Goal: Information Seeking & Learning: Learn about a topic

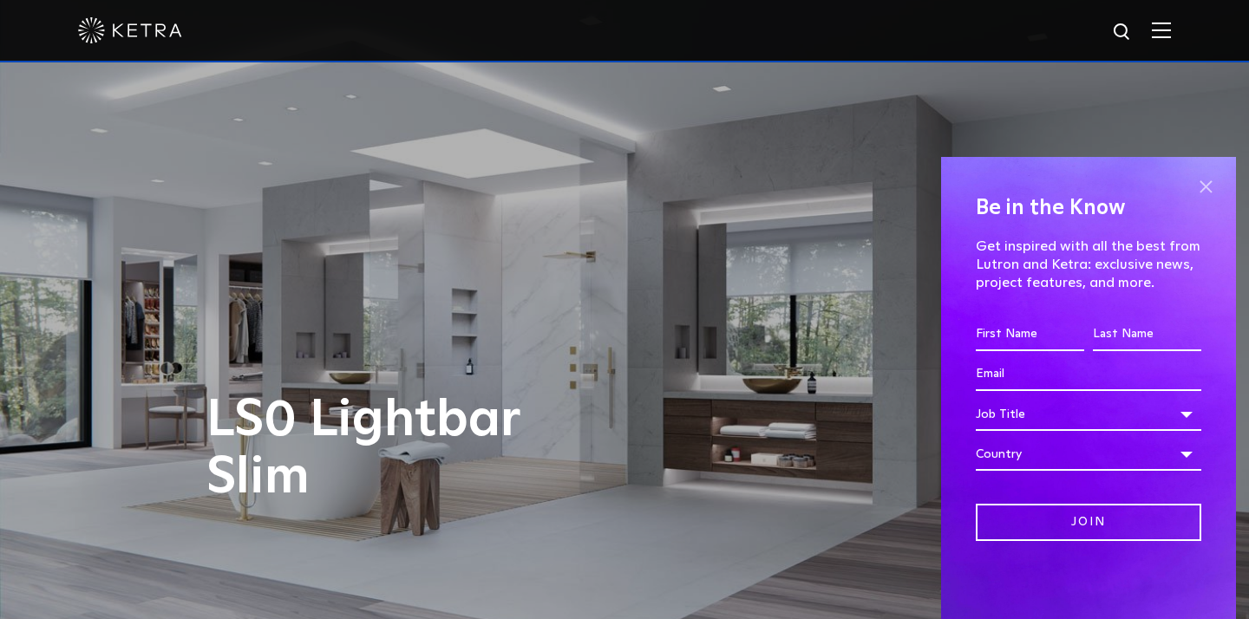
click at [1210, 183] on span at bounding box center [1206, 187] width 26 height 26
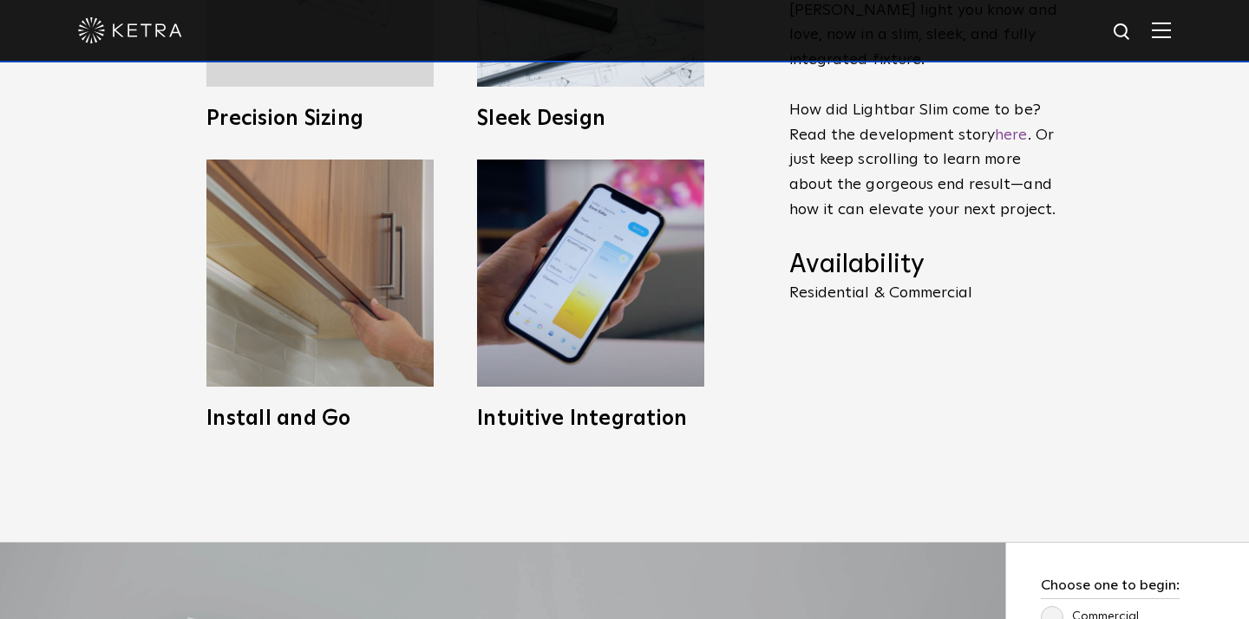
scroll to position [876, 0]
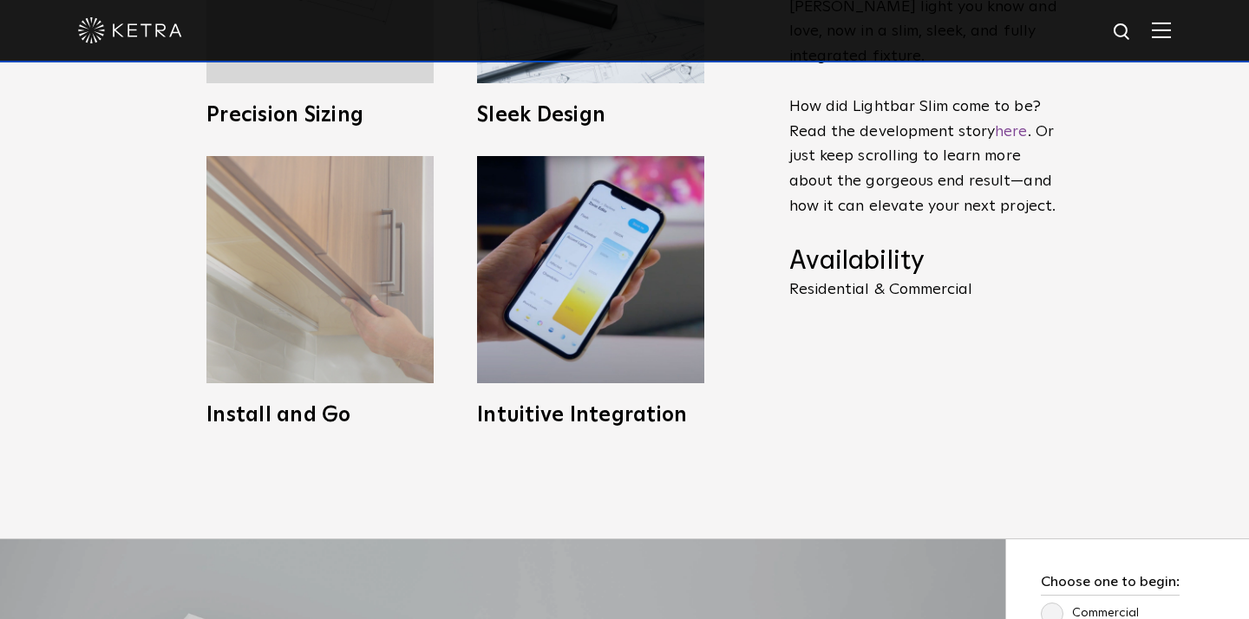
click at [295, 300] on img at bounding box center [319, 269] width 227 height 227
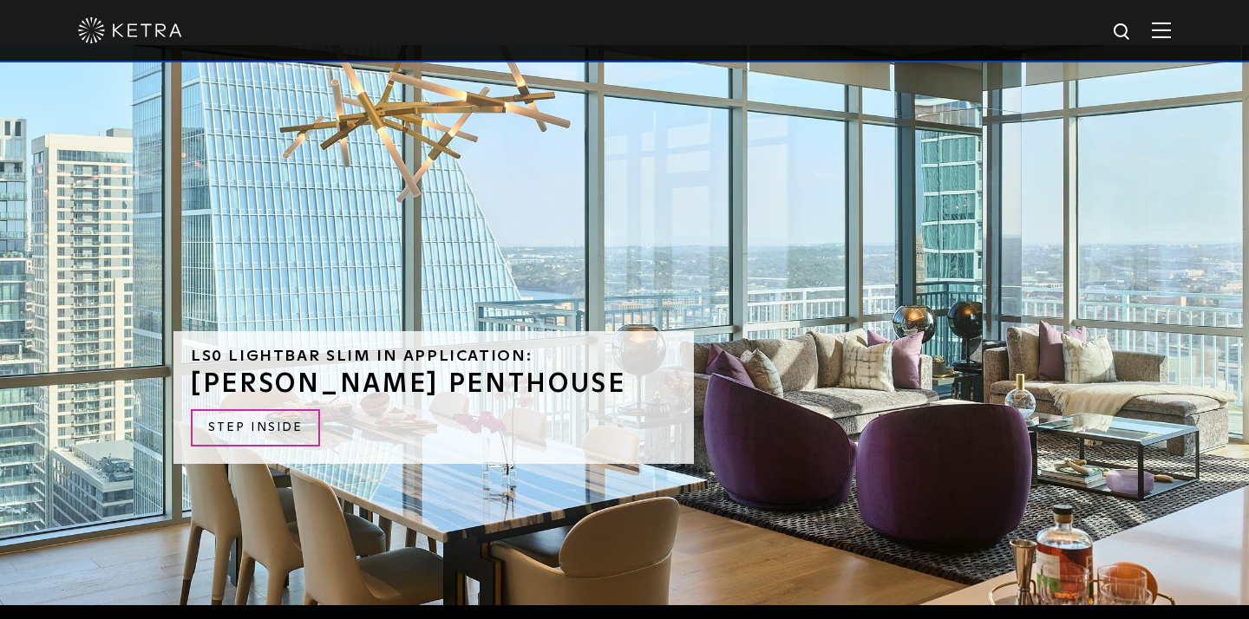
scroll to position [3661, 0]
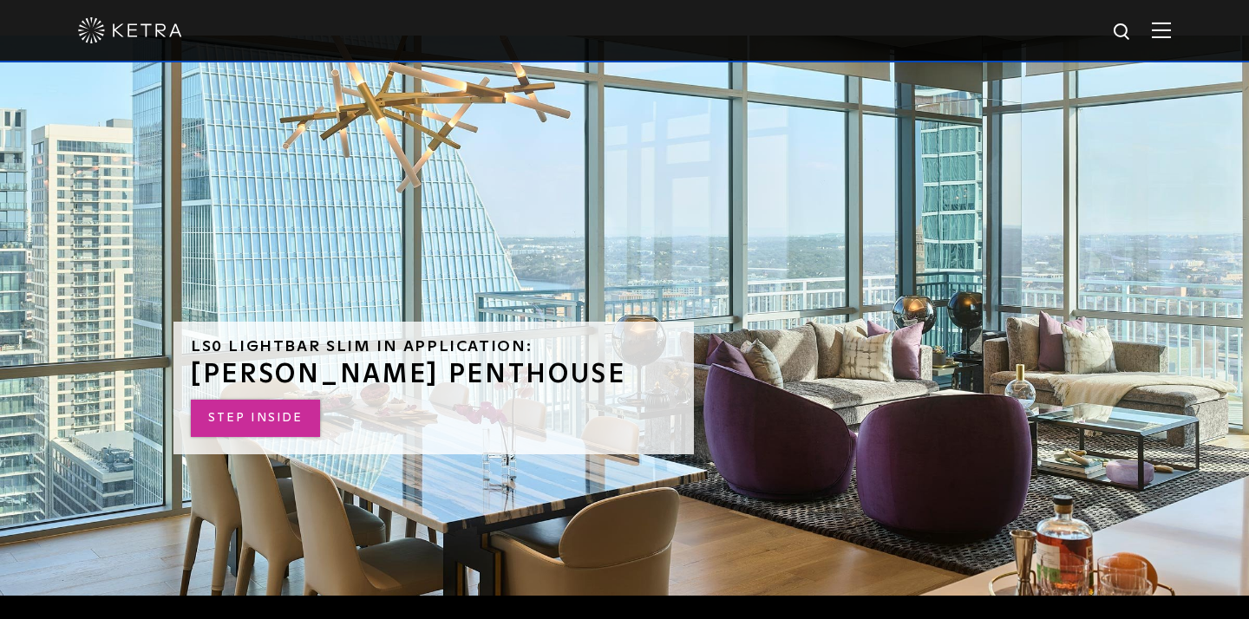
click at [262, 400] on link "STEP INSIDE" at bounding box center [255, 418] width 129 height 37
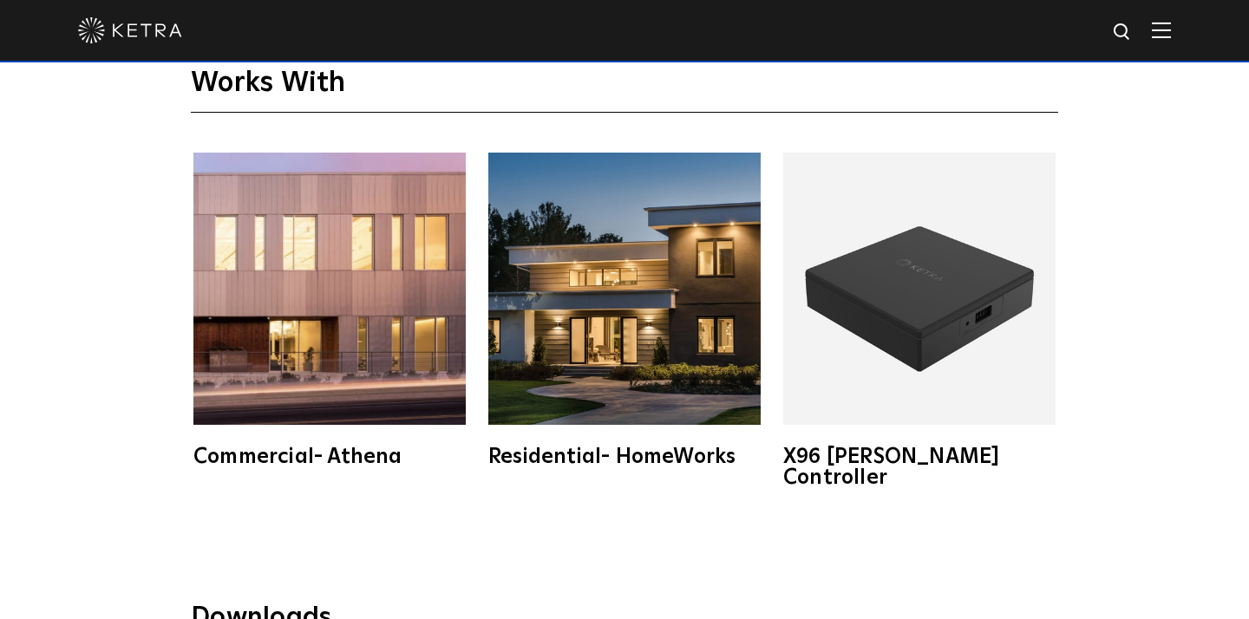
scroll to position [2621, 0]
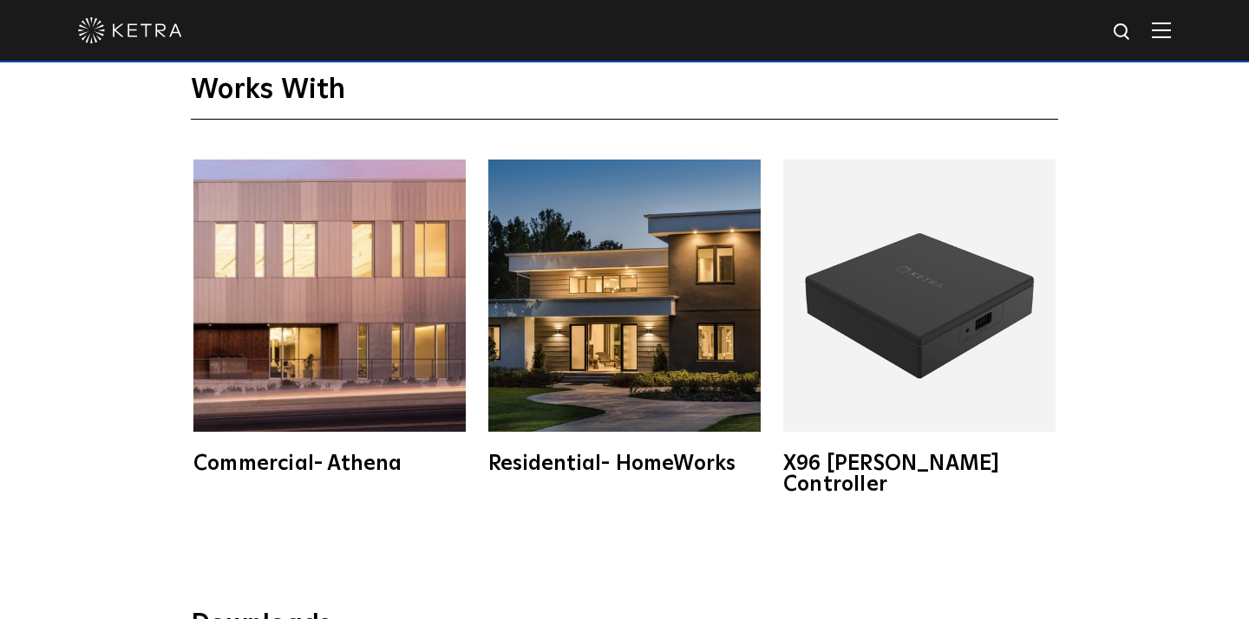
click at [607, 337] on img at bounding box center [624, 296] width 272 height 272
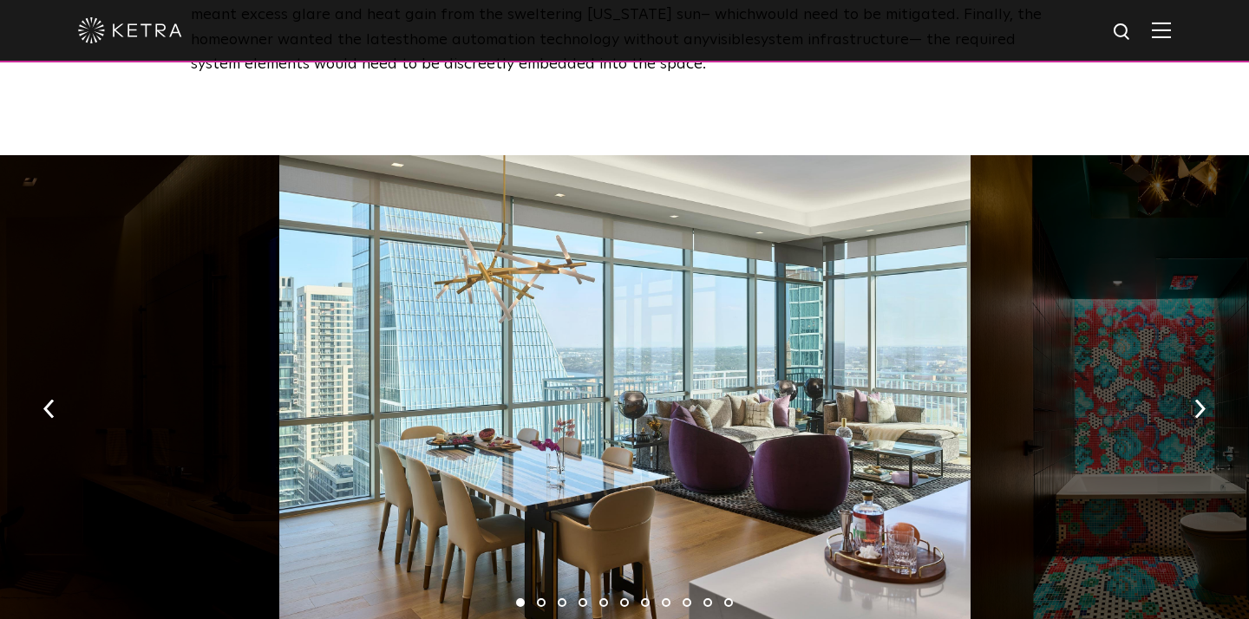
scroll to position [2504, 0]
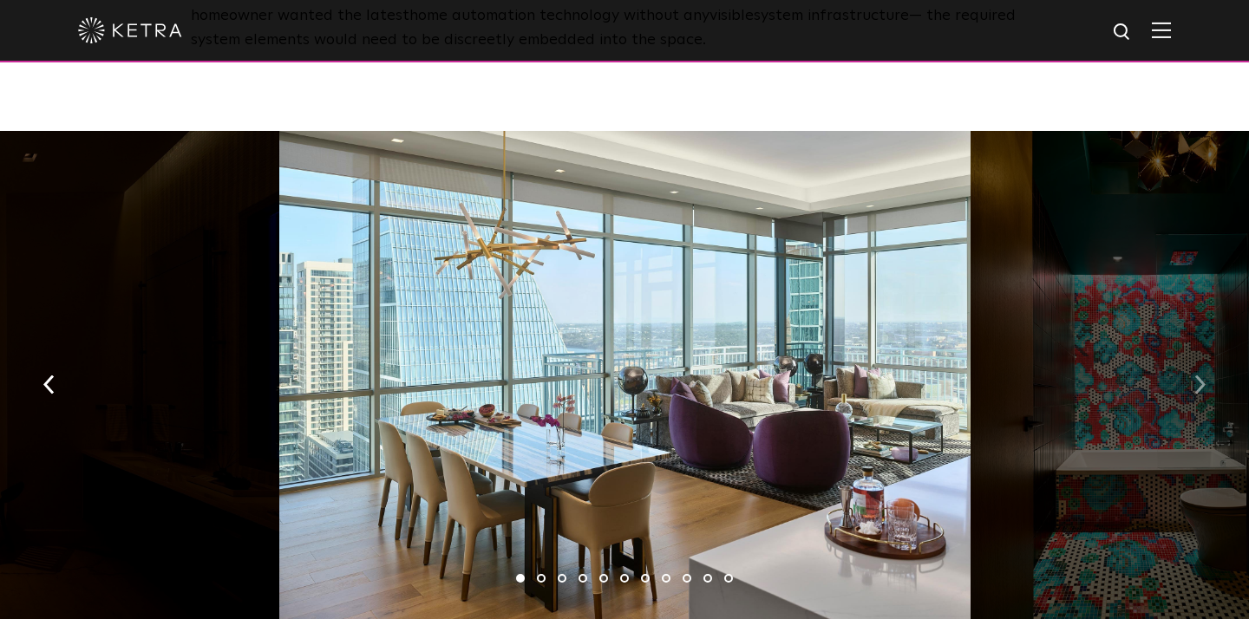
click at [1200, 375] on img "button" at bounding box center [1199, 384] width 11 height 19
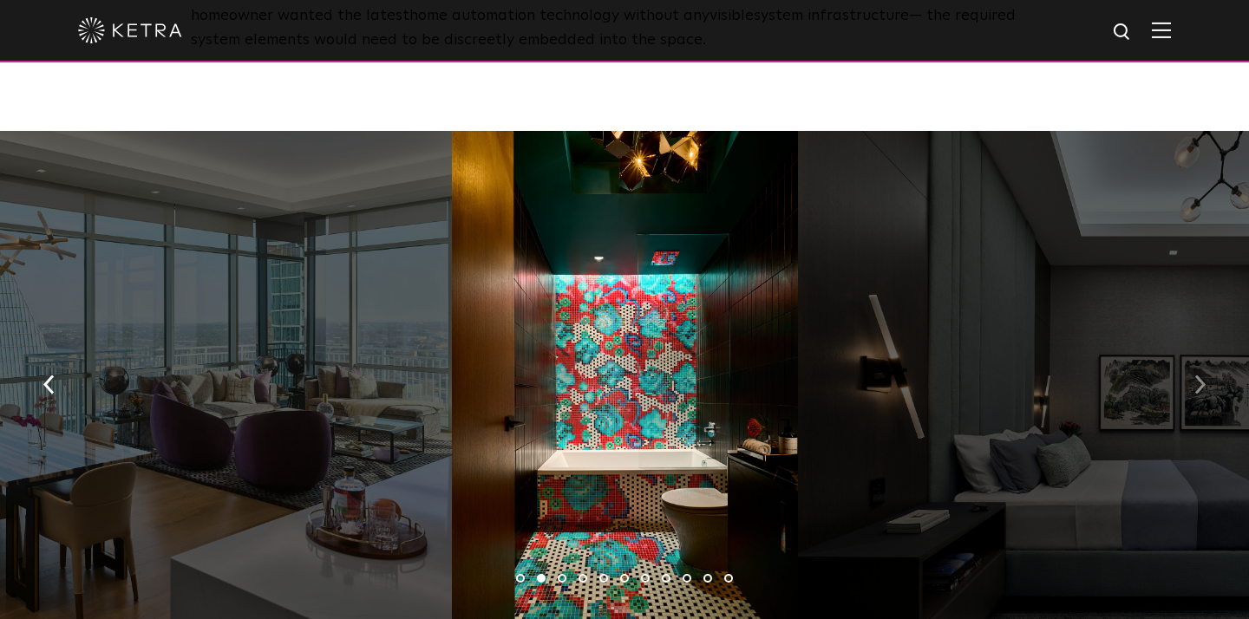
click at [1200, 375] on img "button" at bounding box center [1199, 384] width 11 height 19
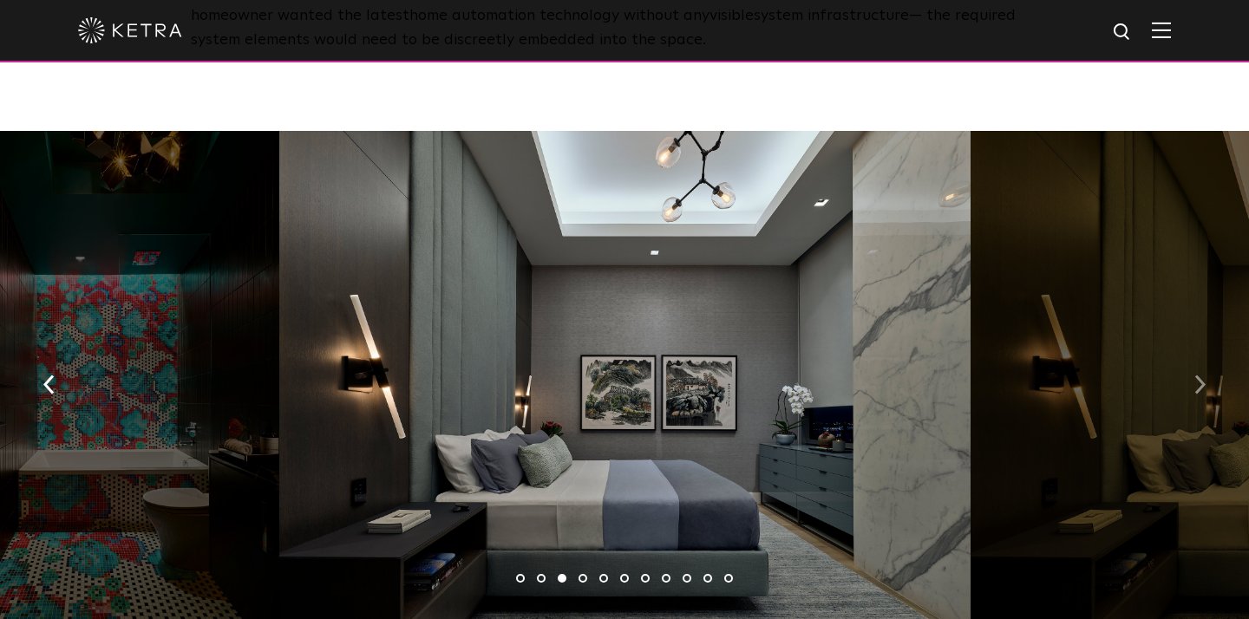
click at [1200, 375] on img "button" at bounding box center [1199, 384] width 11 height 19
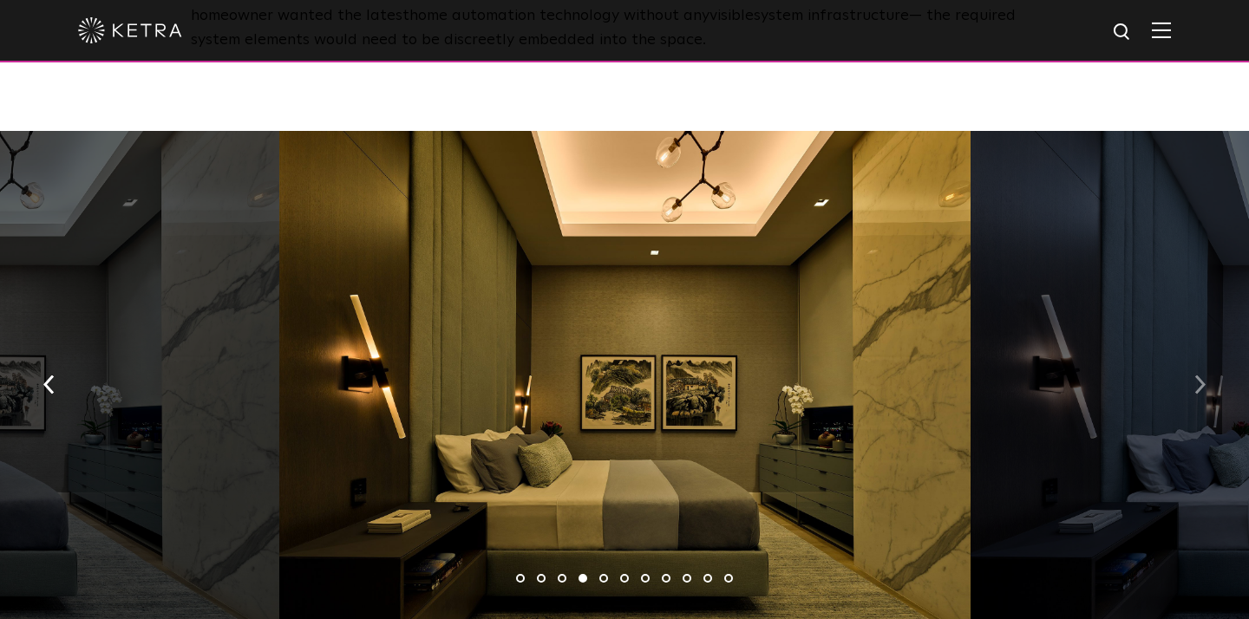
click at [1200, 375] on img "button" at bounding box center [1199, 384] width 11 height 19
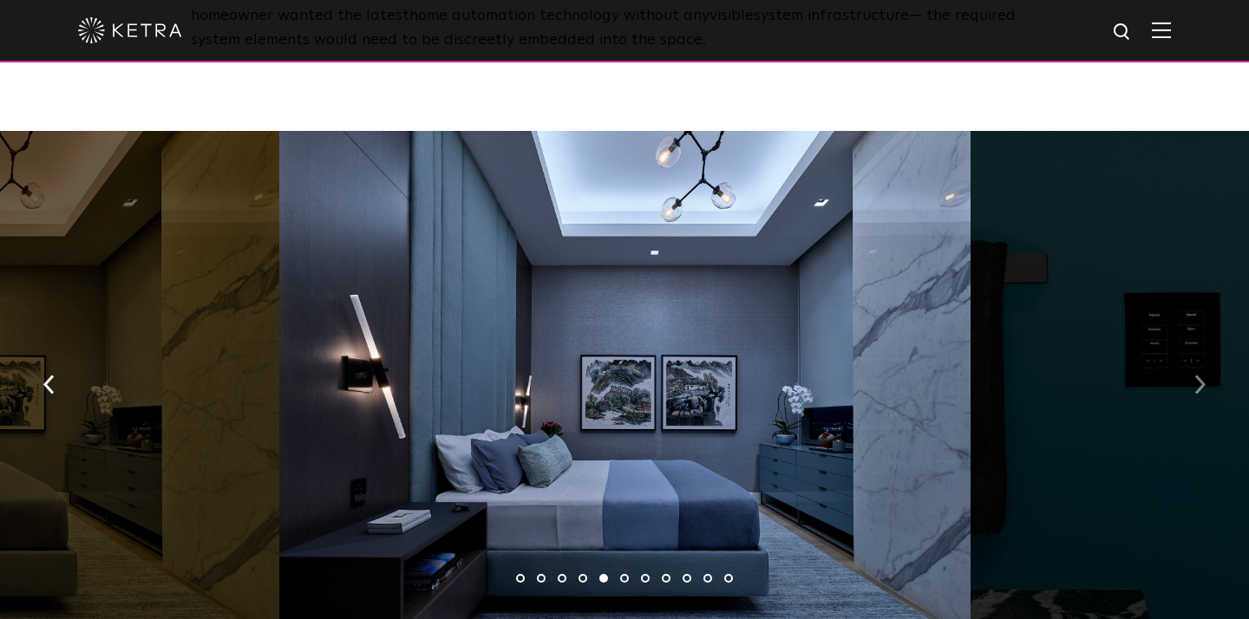
click at [1200, 375] on img "button" at bounding box center [1199, 384] width 11 height 19
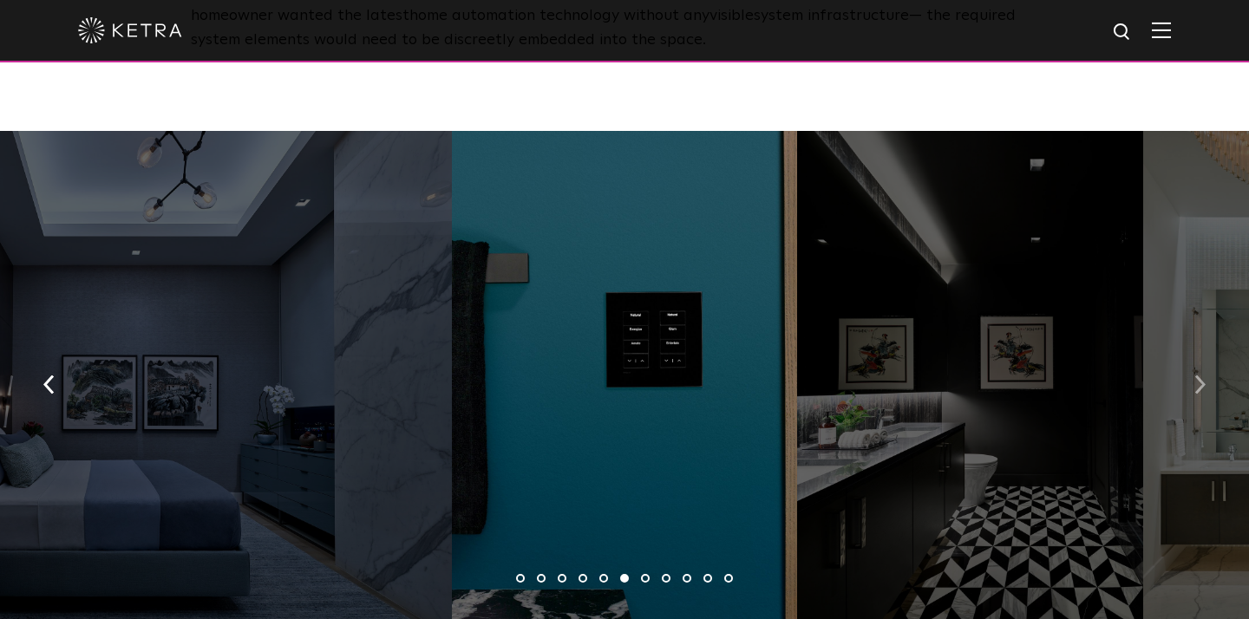
click at [1200, 375] on img "button" at bounding box center [1199, 384] width 11 height 19
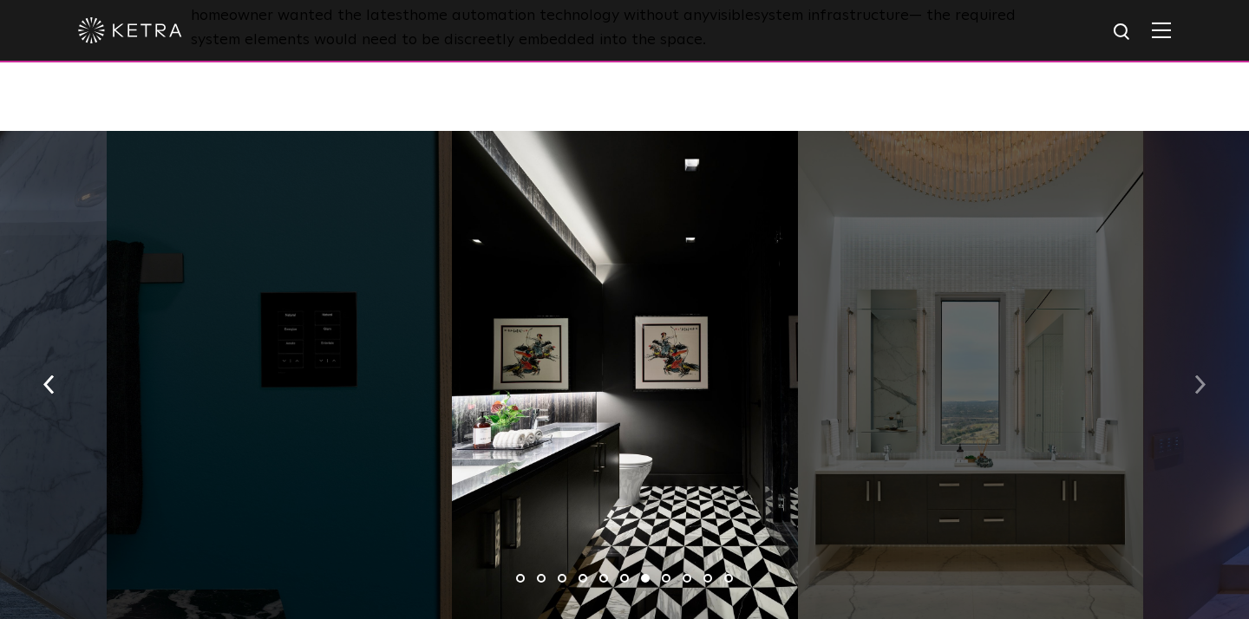
click at [1200, 375] on img "button" at bounding box center [1199, 384] width 11 height 19
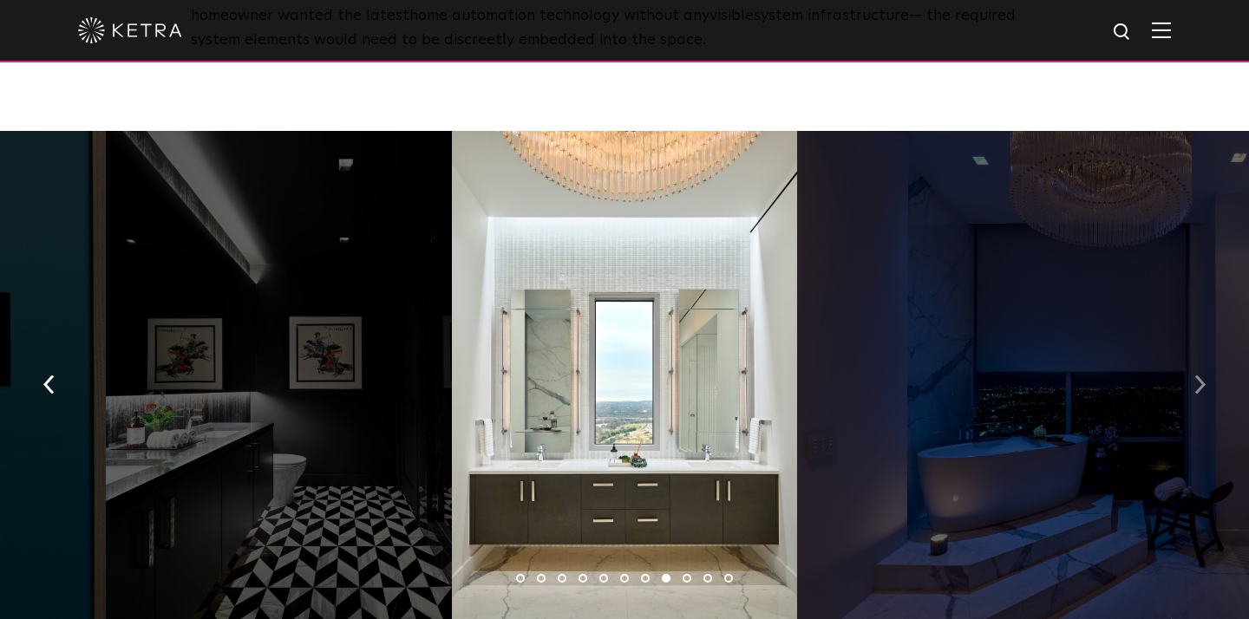
click at [1200, 375] on img "button" at bounding box center [1199, 384] width 11 height 19
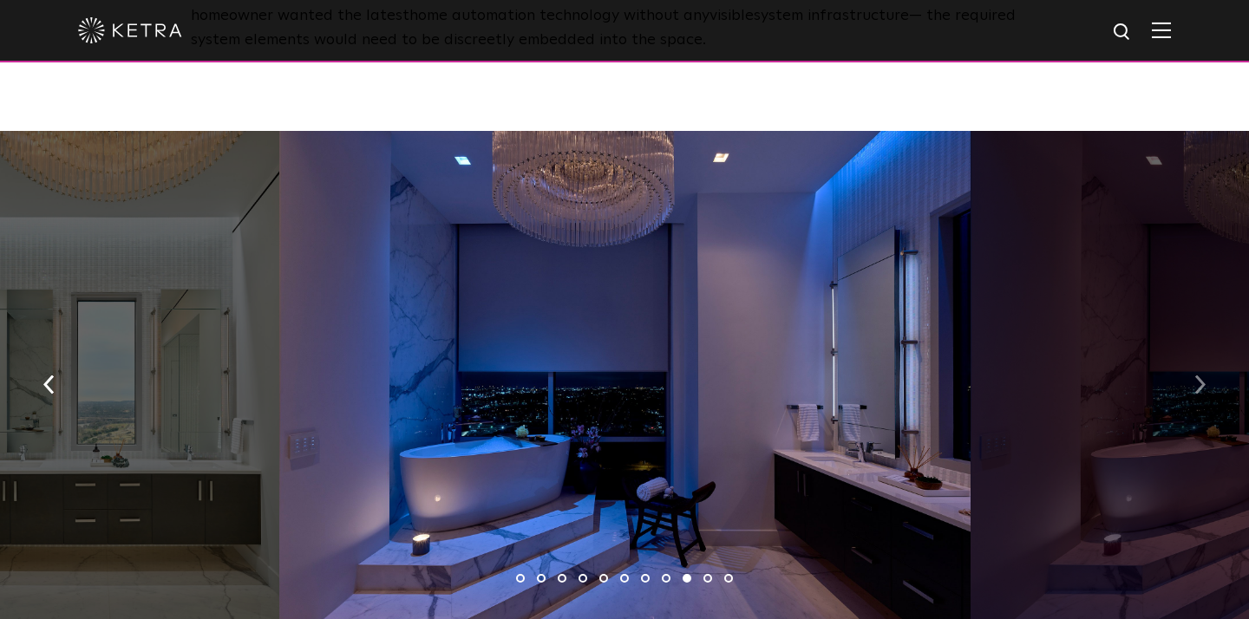
click at [1201, 375] on img "button" at bounding box center [1199, 384] width 11 height 19
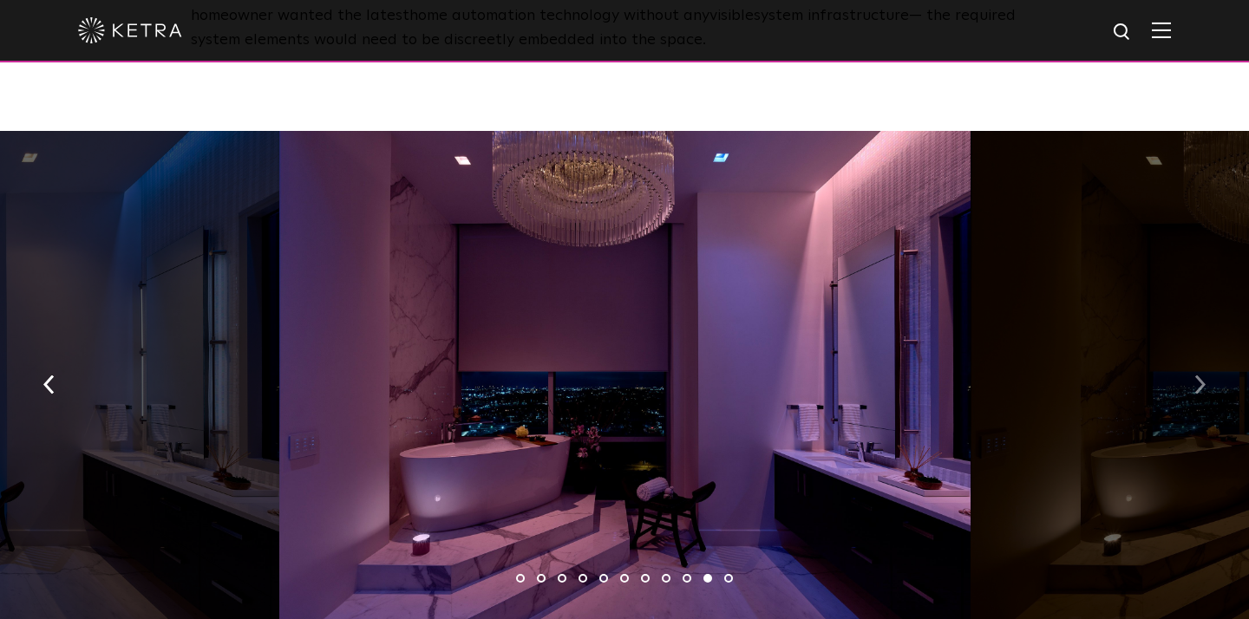
click at [1201, 375] on img "button" at bounding box center [1199, 384] width 11 height 19
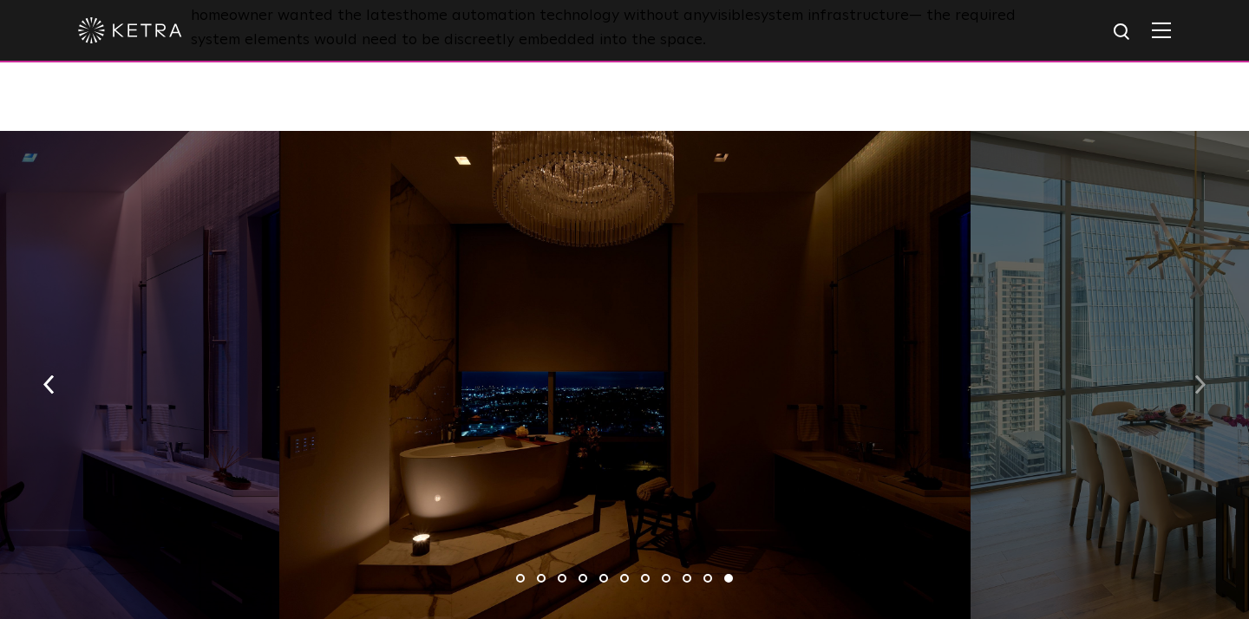
click at [1201, 375] on img "button" at bounding box center [1199, 384] width 11 height 19
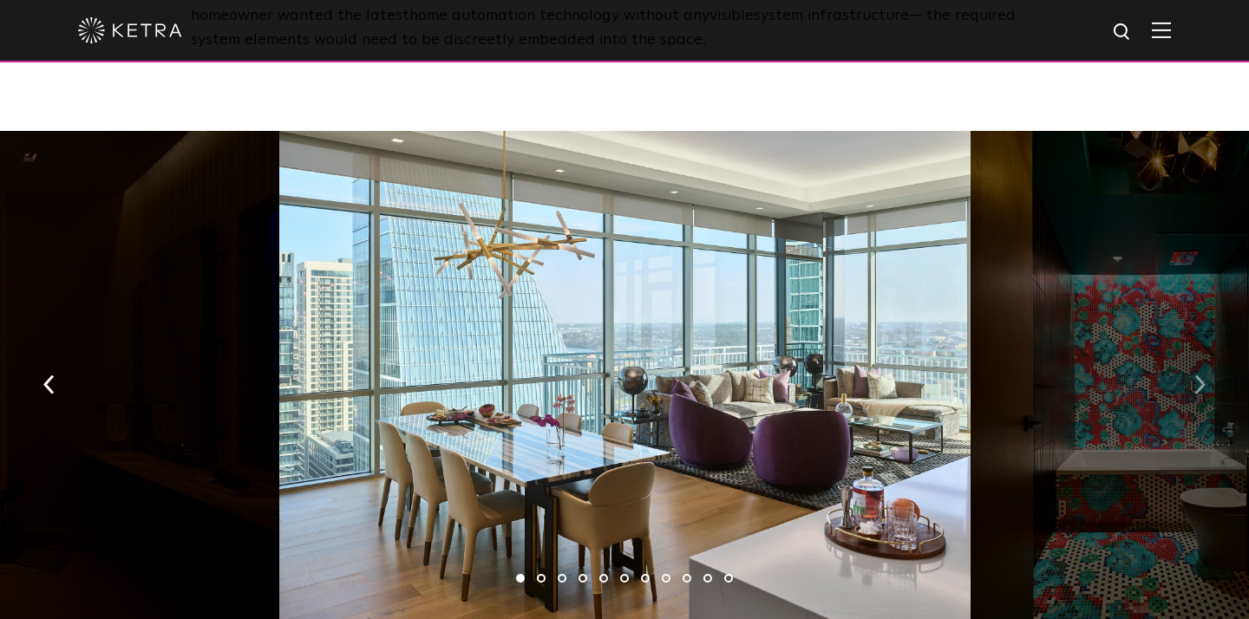
click at [1201, 375] on img "button" at bounding box center [1199, 384] width 11 height 19
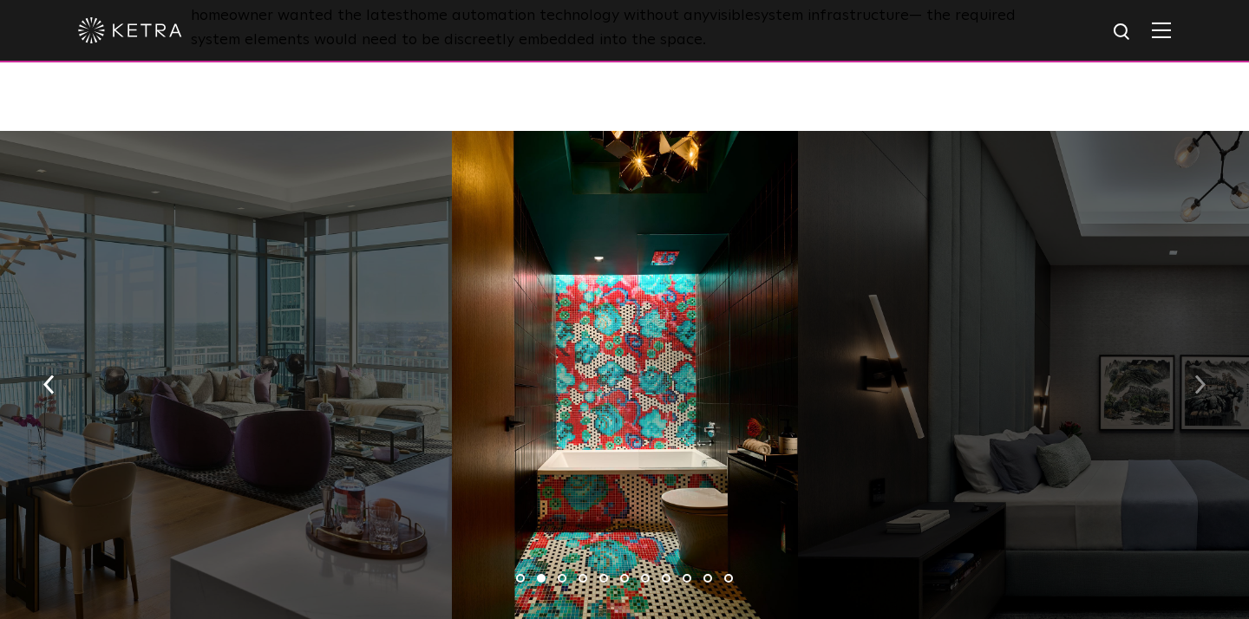
click at [1201, 375] on img "button" at bounding box center [1199, 384] width 11 height 19
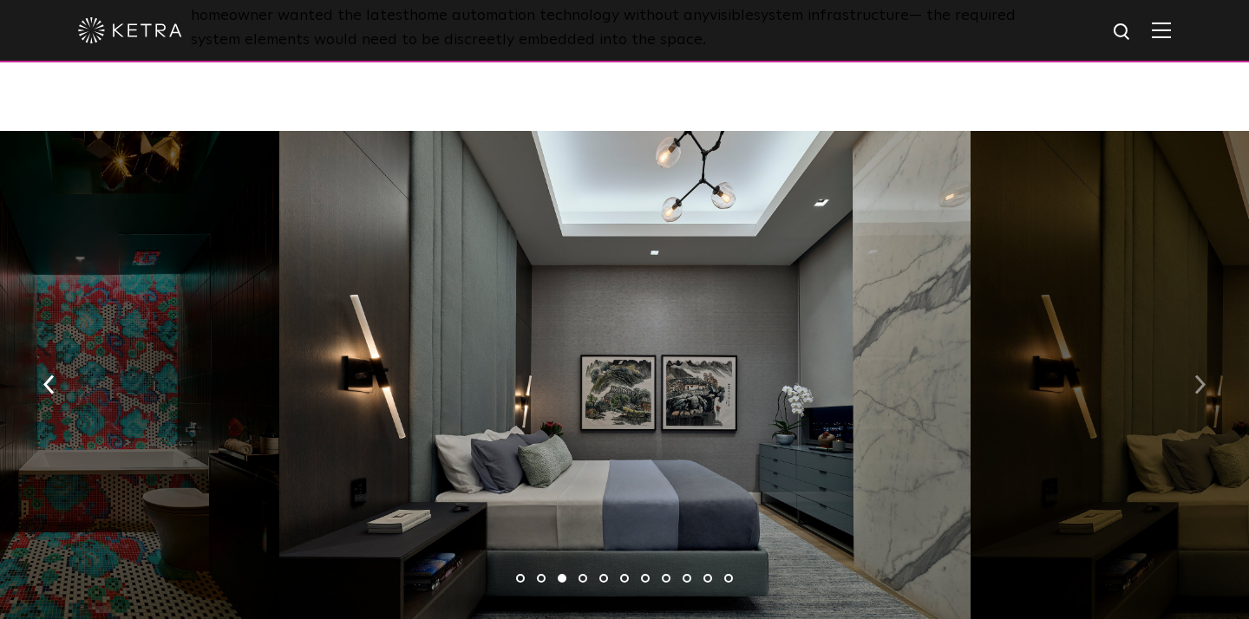
click at [1201, 375] on img "button" at bounding box center [1199, 384] width 11 height 19
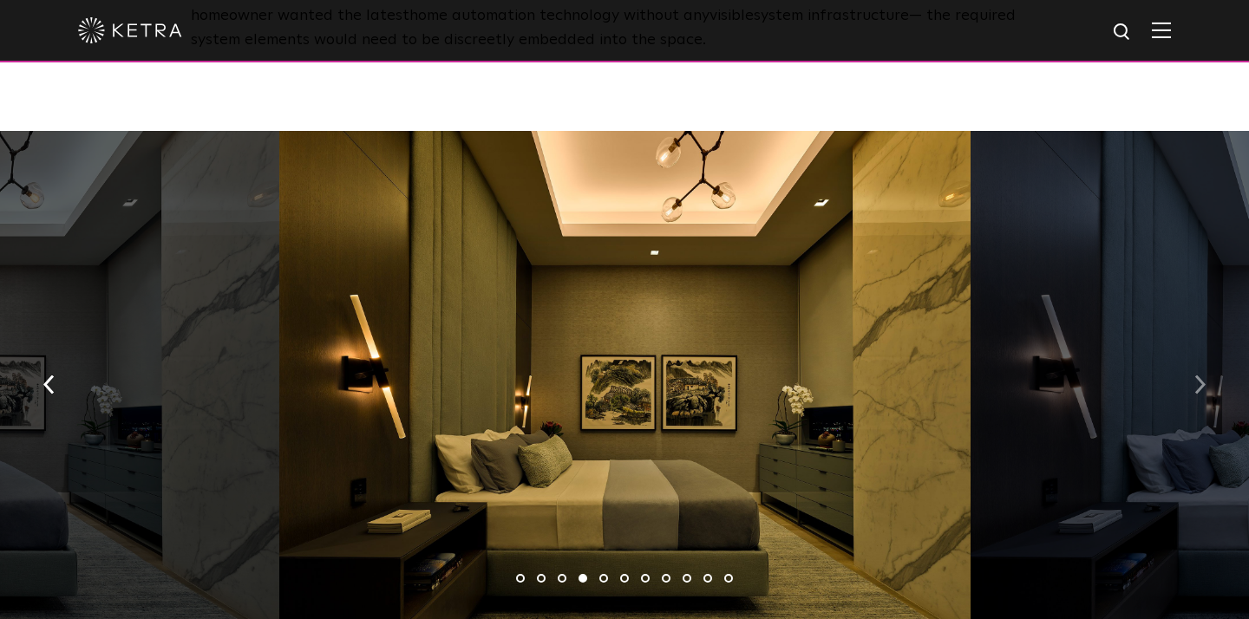
click at [1201, 375] on img "button" at bounding box center [1199, 384] width 11 height 19
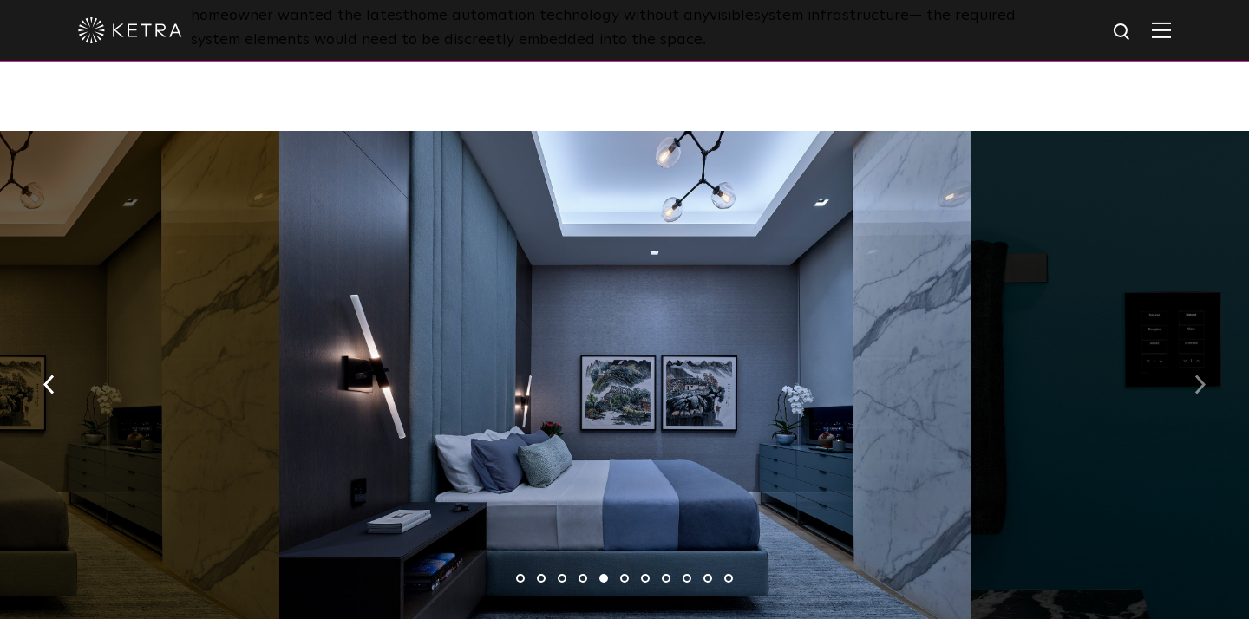
click at [1201, 375] on img "button" at bounding box center [1199, 384] width 11 height 19
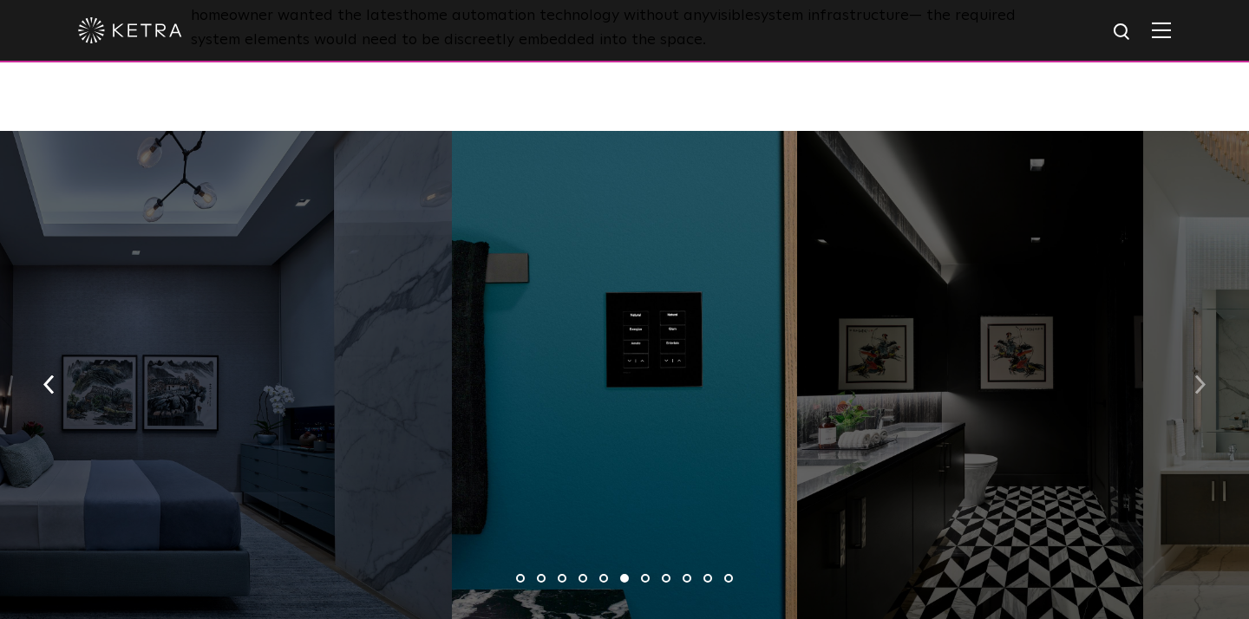
click at [1201, 375] on img "button" at bounding box center [1199, 384] width 11 height 19
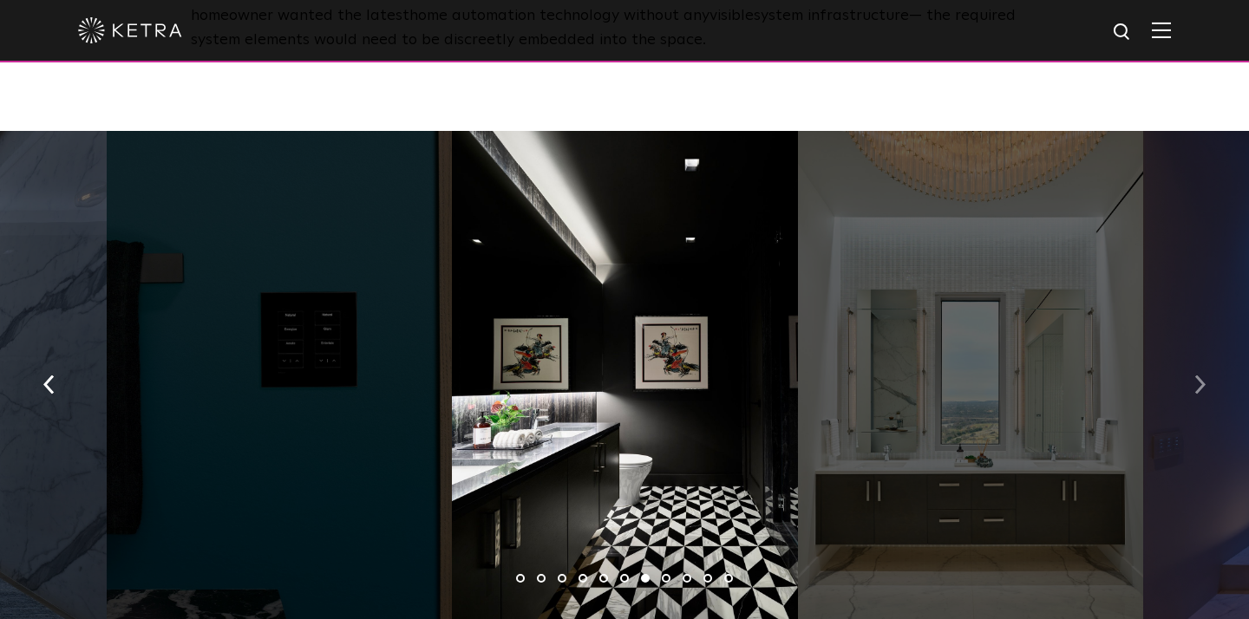
click at [1201, 375] on img "button" at bounding box center [1199, 384] width 11 height 19
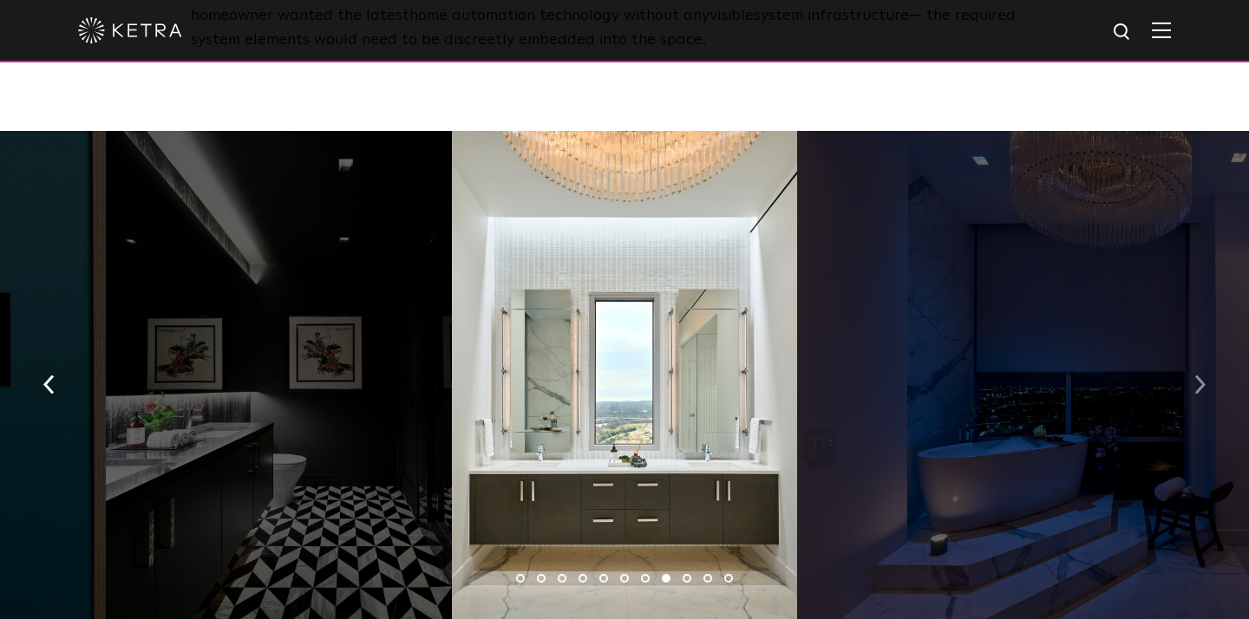
click at [1201, 375] on img "button" at bounding box center [1199, 384] width 11 height 19
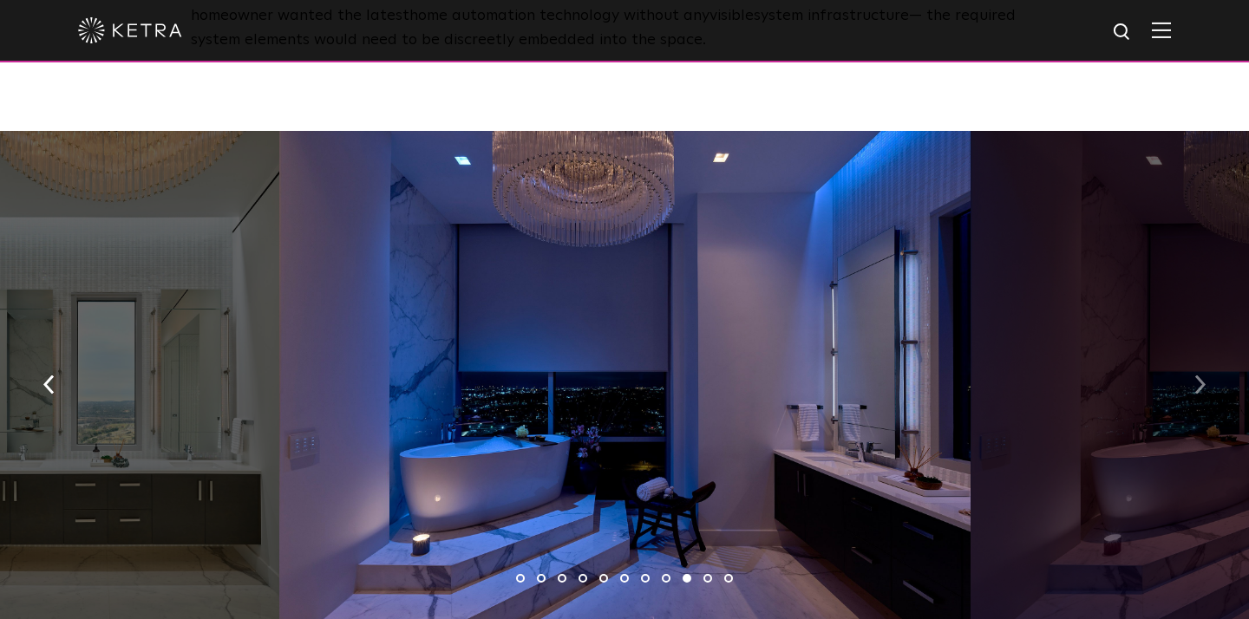
click at [1201, 375] on img "button" at bounding box center [1199, 384] width 11 height 19
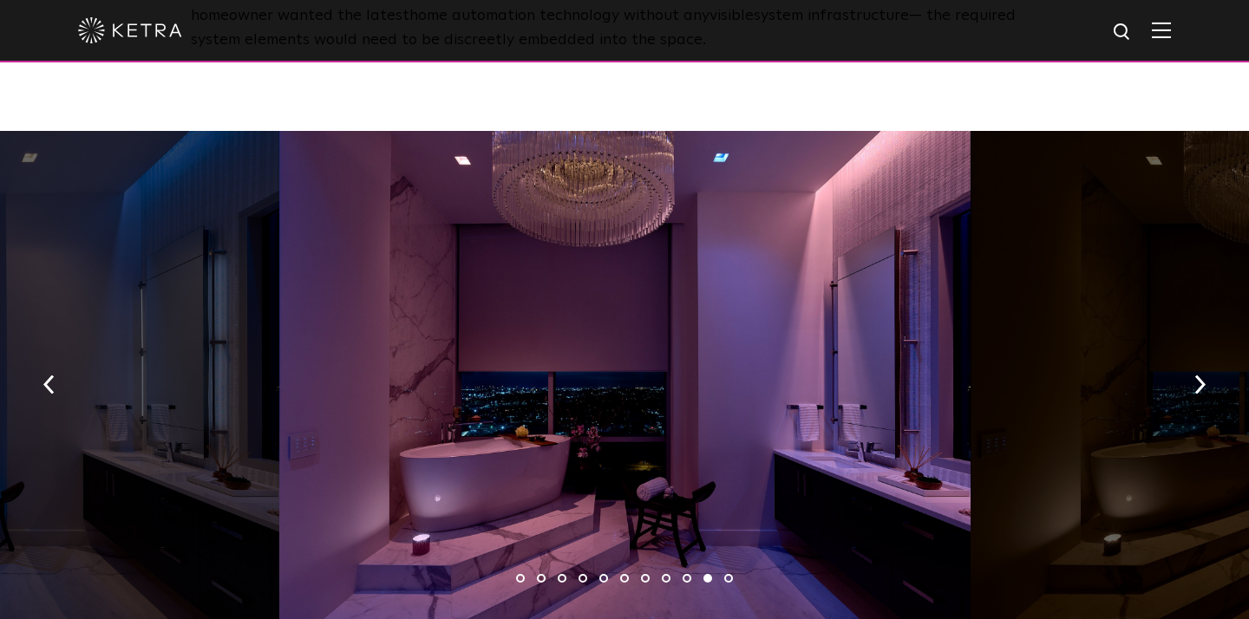
click at [818, 325] on div at bounding box center [624, 378] width 691 height 495
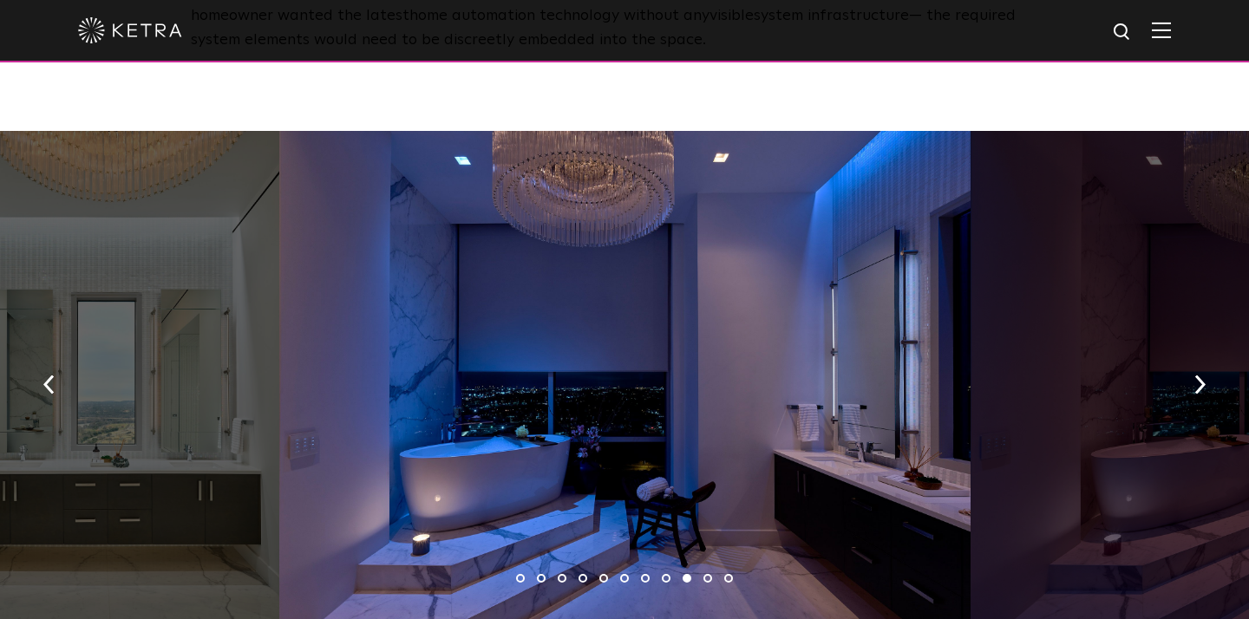
drag, startPoint x: 818, startPoint y: 325, endPoint x: 1248, endPoint y: 316, distance: 430.3
click at [1162, 32] on img at bounding box center [1161, 30] width 19 height 16
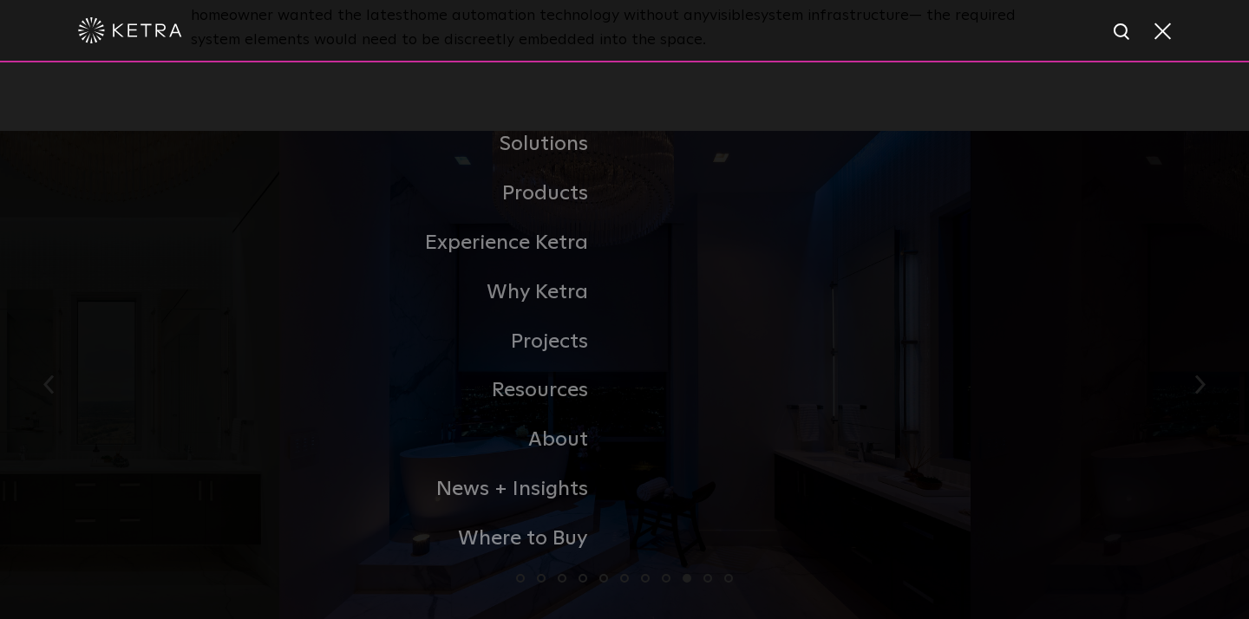
click at [1163, 34] on span at bounding box center [1161, 30] width 19 height 17
